Goal: Task Accomplishment & Management: Use online tool/utility

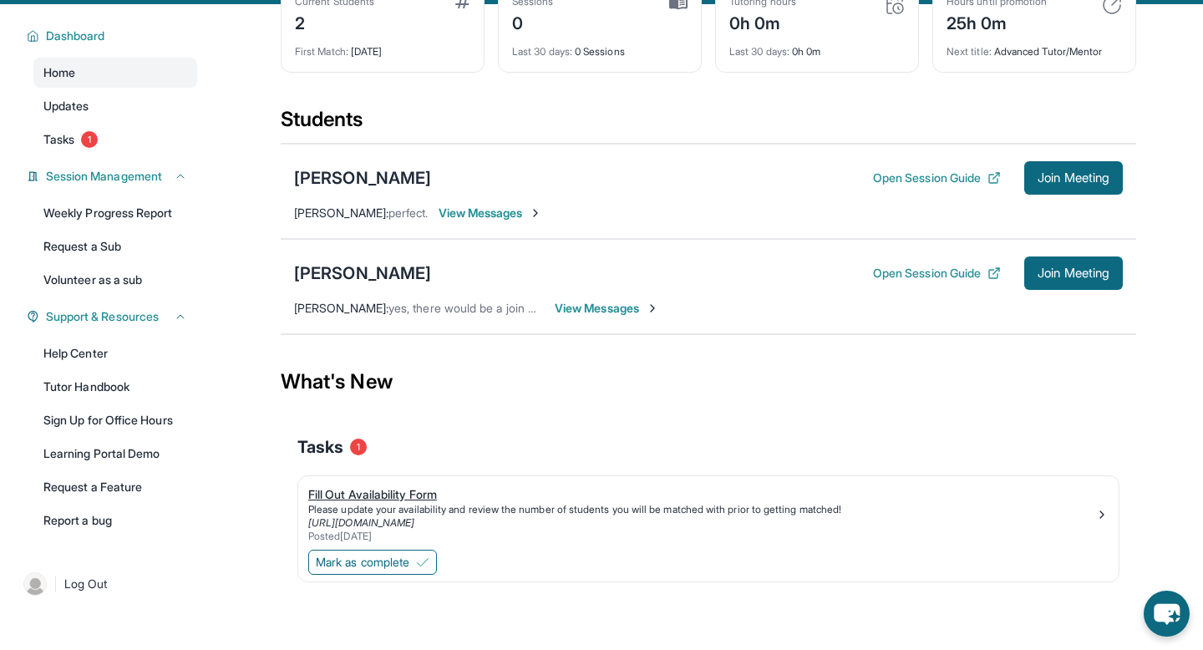
scroll to position [120, 0]
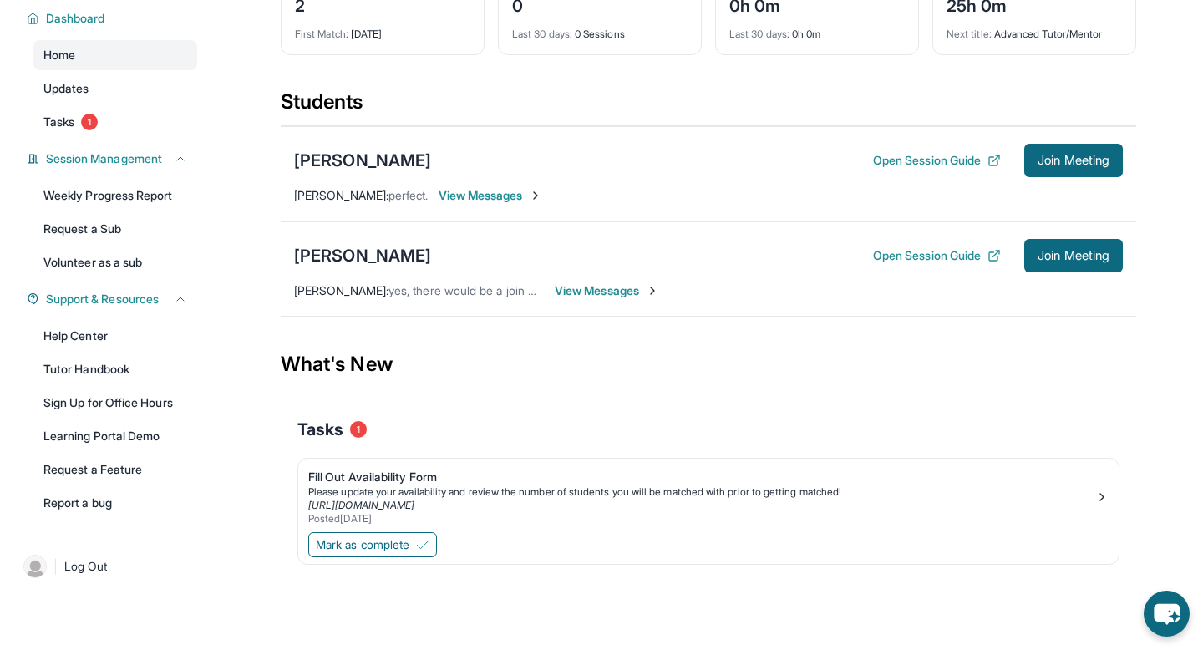
click at [913, 272] on div "Open Session Guide Join Meeting" at bounding box center [998, 255] width 250 height 33
click at [913, 264] on button "Open Session Guide" at bounding box center [937, 255] width 128 height 17
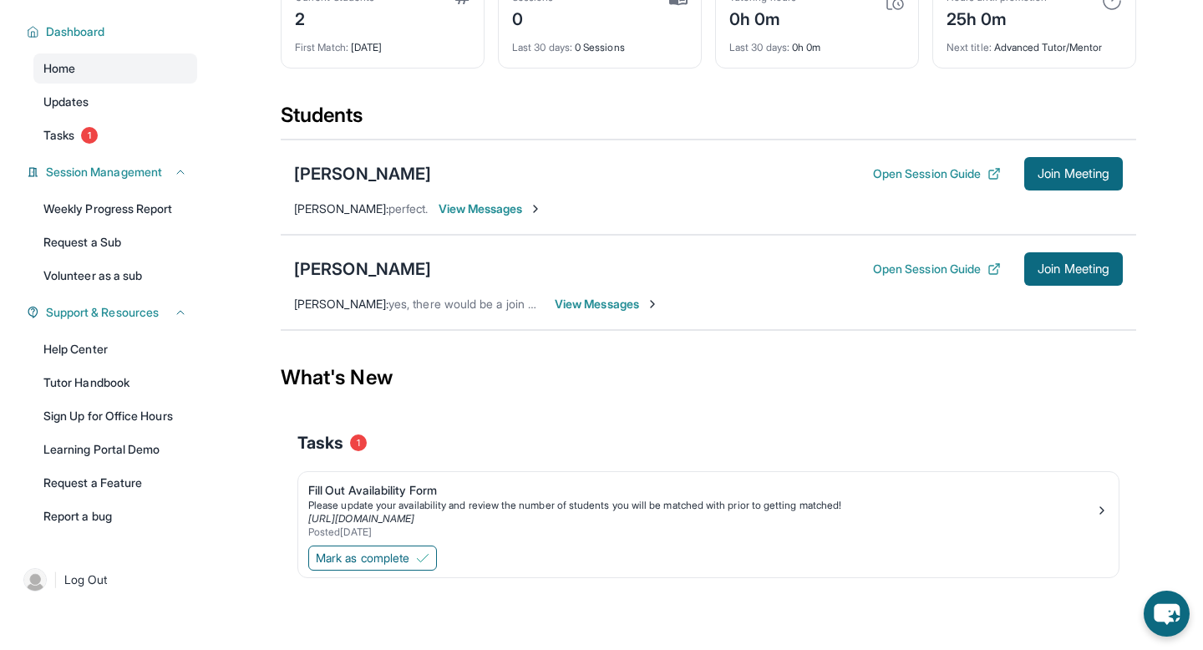
scroll to position [0, 0]
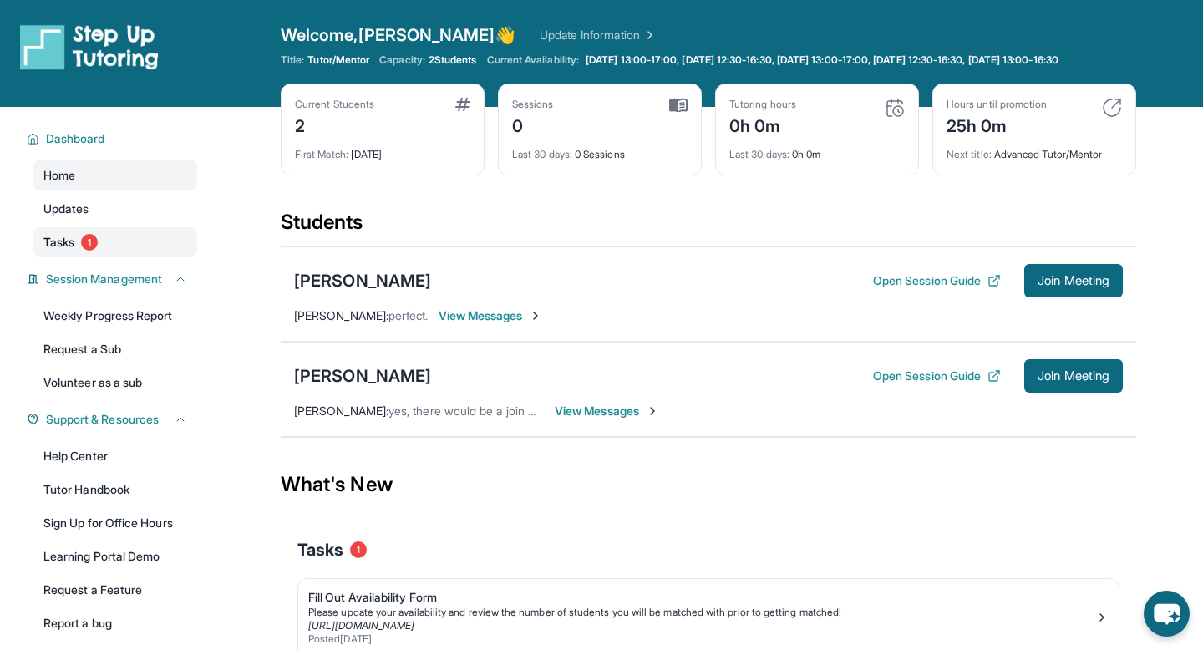
click at [114, 256] on link "Tasks 1" at bounding box center [115, 242] width 164 height 30
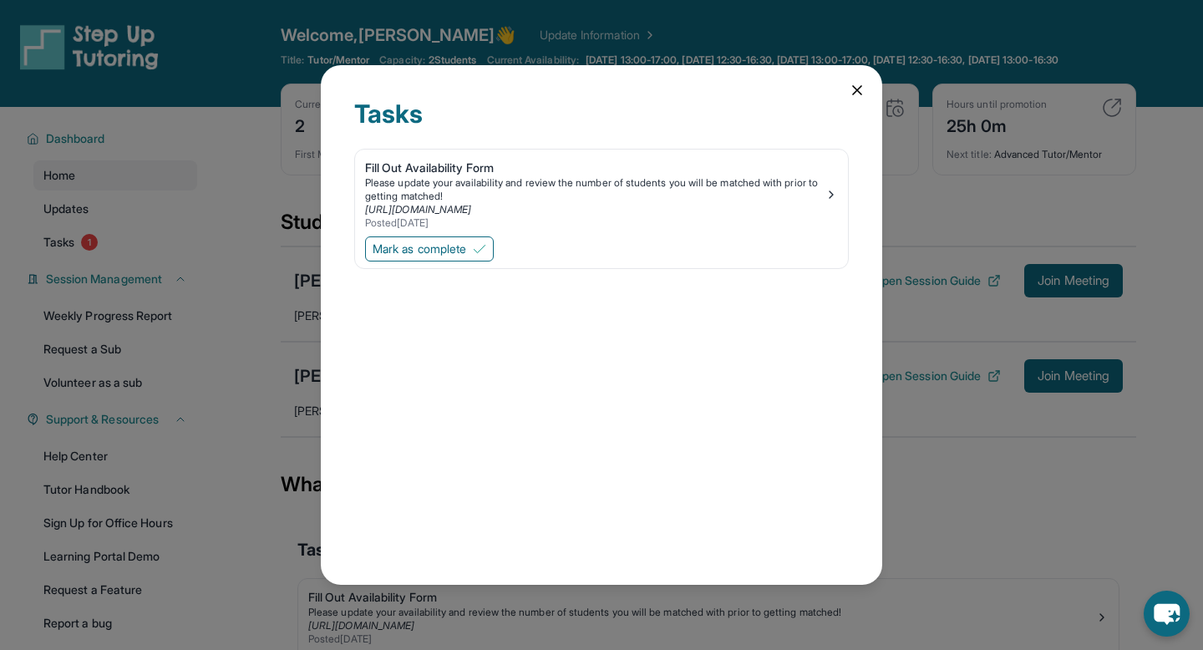
click at [851, 86] on icon at bounding box center [856, 90] width 17 height 17
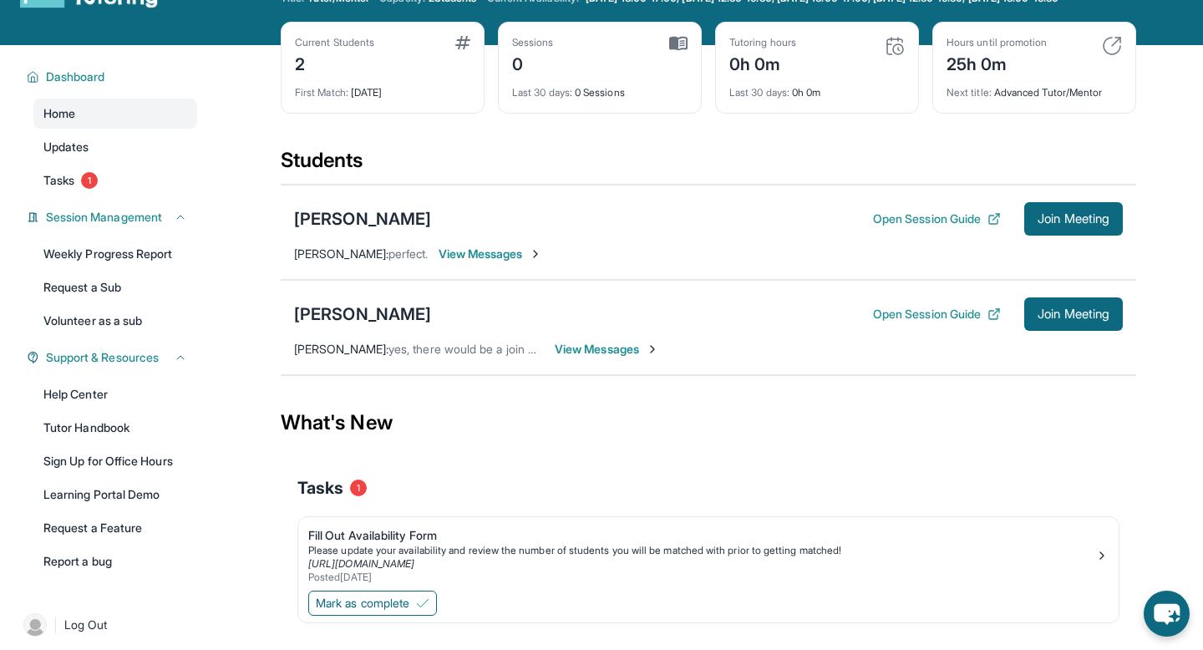
scroll to position [120, 0]
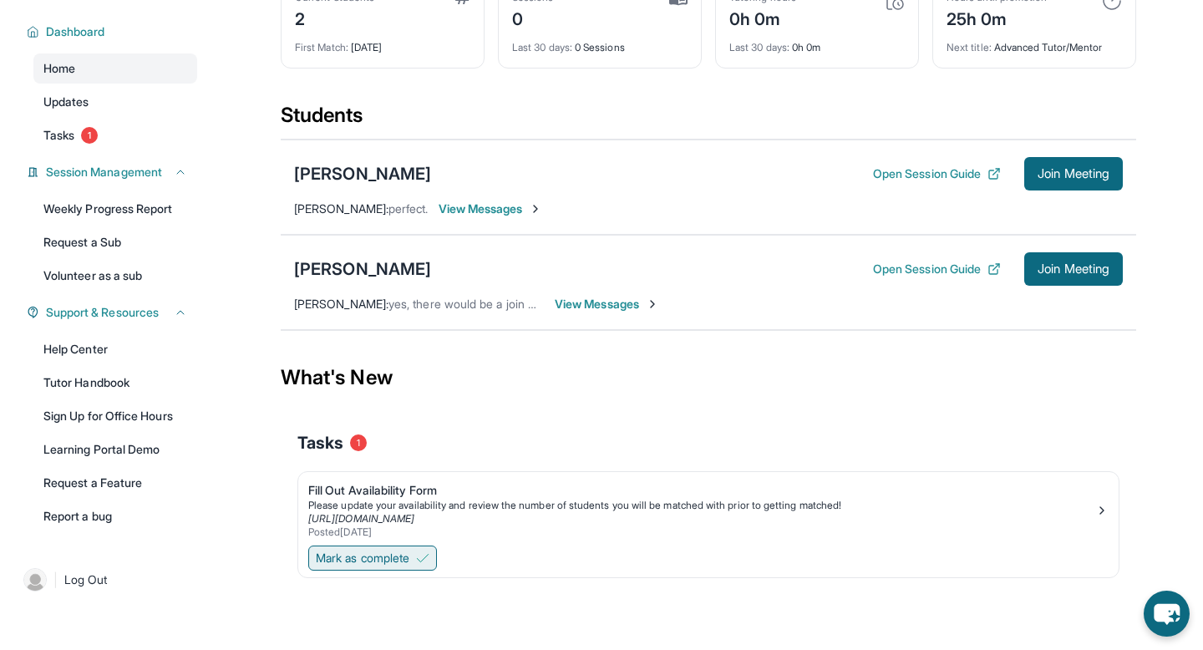
click at [368, 547] on button "Mark as complete" at bounding box center [372, 557] width 129 height 25
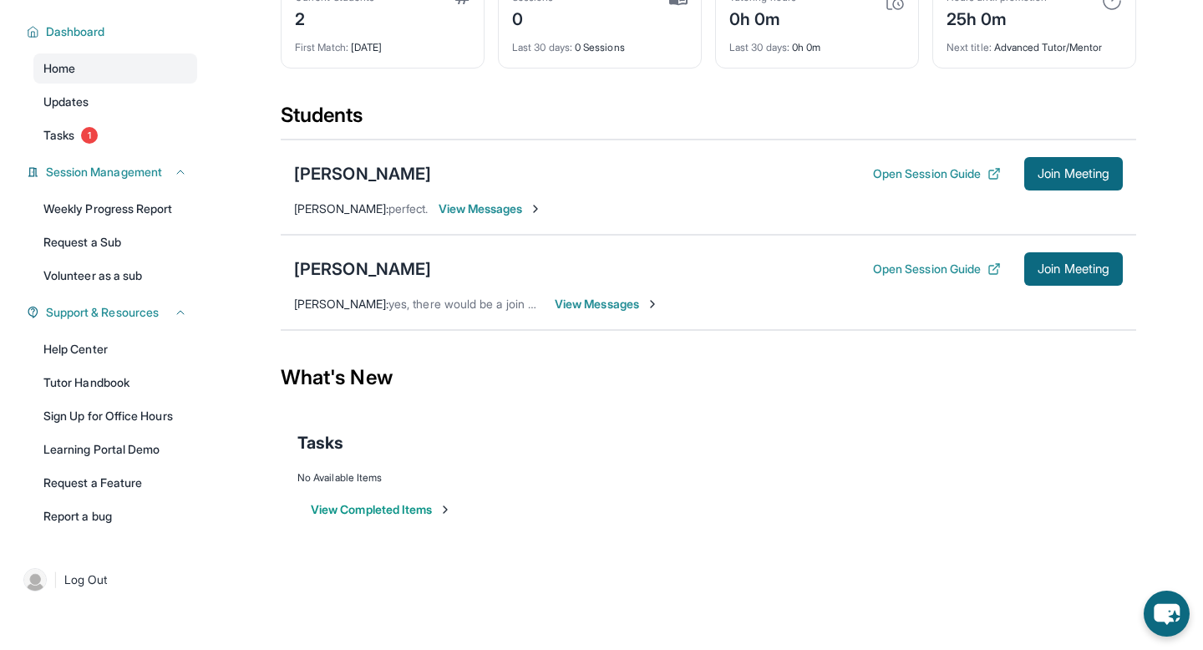
scroll to position [0, 0]
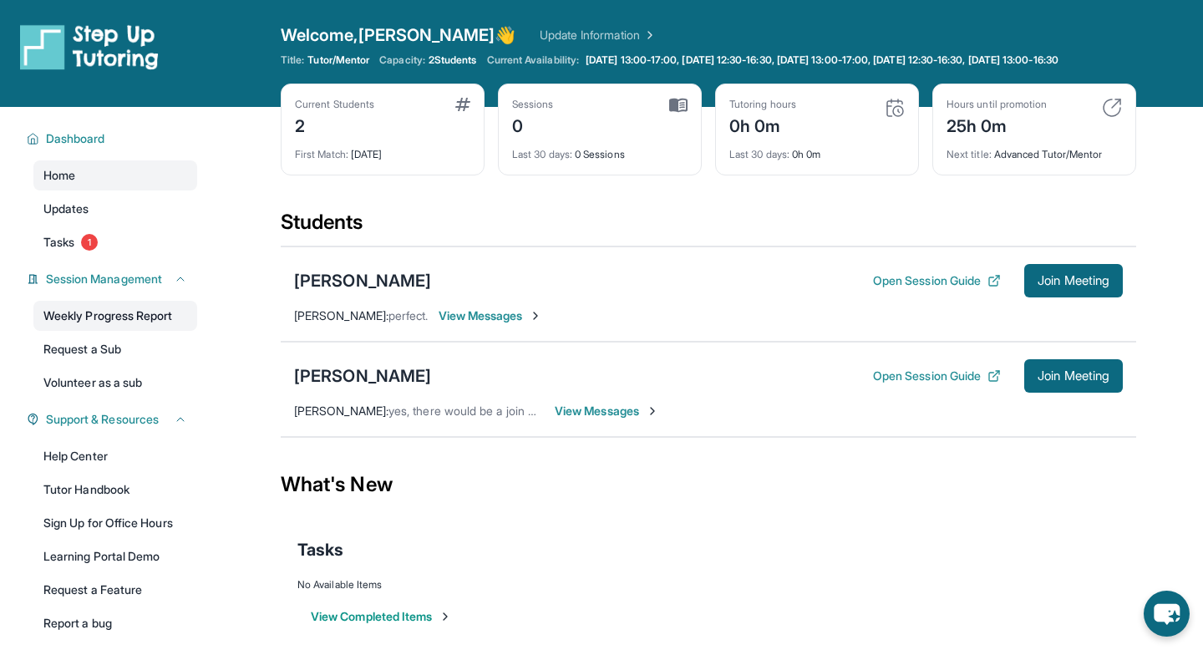
click at [110, 330] on link "Weekly Progress Report" at bounding box center [115, 316] width 164 height 30
click at [1108, 118] on img at bounding box center [1112, 108] width 20 height 20
click at [990, 136] on div "25h 0m" at bounding box center [996, 124] width 100 height 27
click at [893, 118] on img at bounding box center [894, 108] width 20 height 20
click at [686, 113] on img at bounding box center [678, 105] width 18 height 15
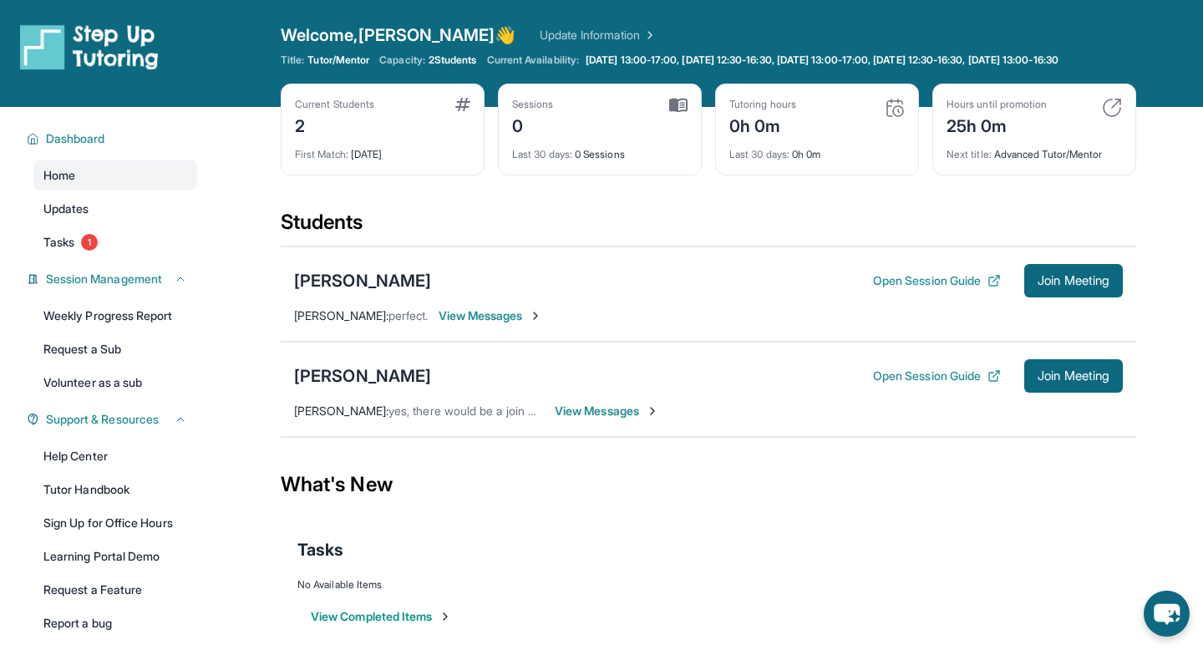
click at [643, 419] on span "View Messages" at bounding box center [607, 411] width 104 height 17
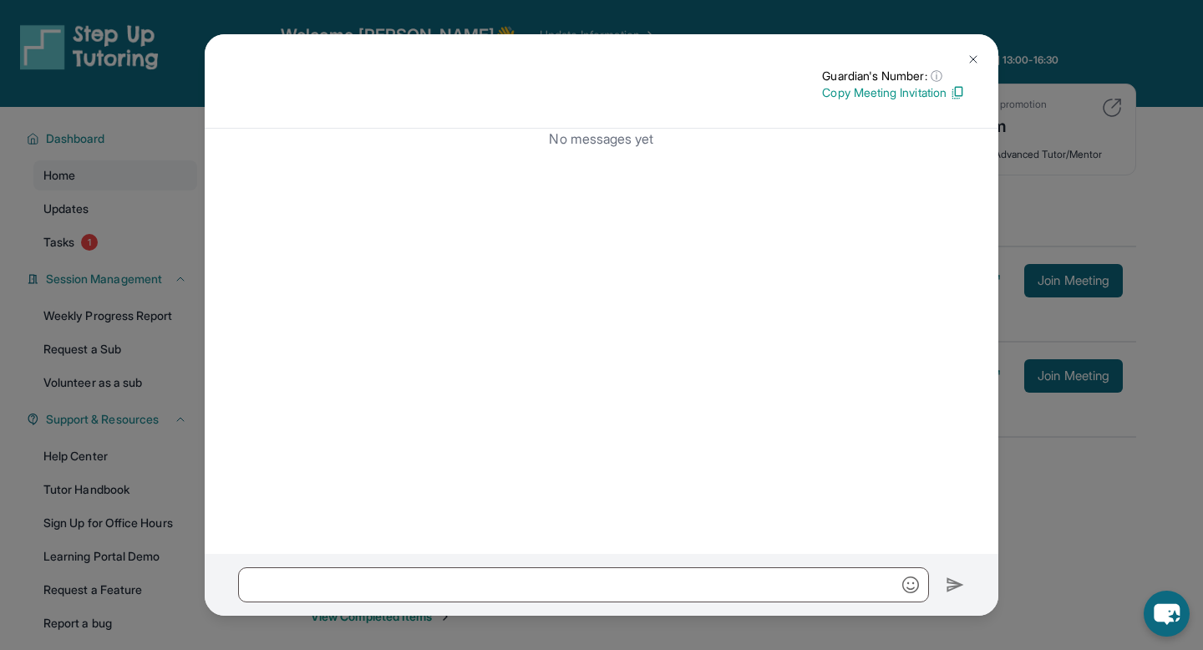
click at [978, 55] on img at bounding box center [972, 59] width 13 height 13
